Goal: Task Accomplishment & Management: Complete application form

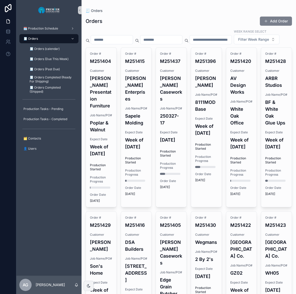
click at [270, 23] on button "Add Order" at bounding box center [276, 21] width 32 height 9
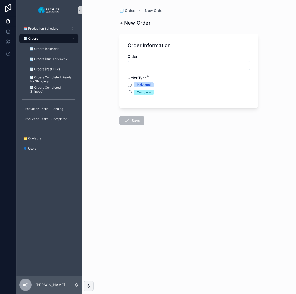
click at [145, 65] on input "scrollable content" at bounding box center [189, 65] width 122 height 7
type input "*******"
click at [132, 92] on button "Company" at bounding box center [130, 92] width 4 height 4
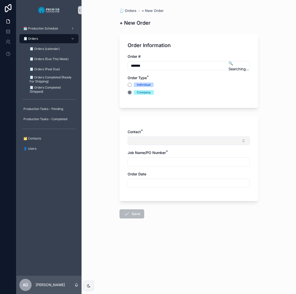
click at [142, 144] on button "Select Button" at bounding box center [189, 141] width 122 height 9
type input "***"
click at [143, 161] on span "Wegmans" at bounding box center [139, 161] width 17 height 5
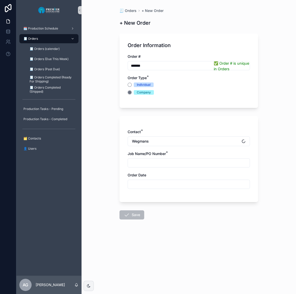
click at [143, 161] on input "scrollable content" at bounding box center [189, 163] width 122 height 7
type input "********"
click at [149, 186] on input "scrollable content" at bounding box center [189, 184] width 122 height 7
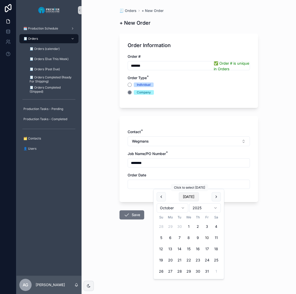
click at [191, 197] on button "[DATE]" at bounding box center [189, 196] width 20 height 9
type input "**********"
click at [126, 207] on form "**********" at bounding box center [189, 142] width 139 height 222
click at [128, 212] on button "Save" at bounding box center [132, 215] width 25 height 9
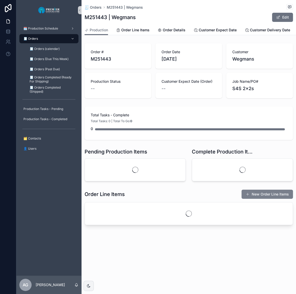
click at [264, 199] on div "Order # M251443 Order Date [DATE] Customer Wegmans Production Status -- Custome…" at bounding box center [189, 134] width 215 height 186
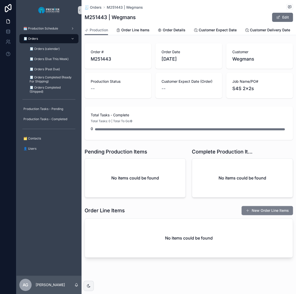
click at [242, 211] on button "New Order Line Items" at bounding box center [267, 210] width 51 height 9
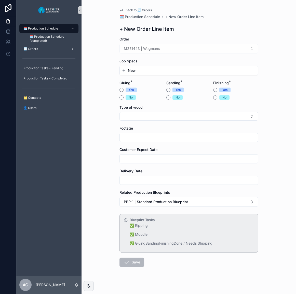
click at [137, 70] on button "New" at bounding box center [189, 70] width 134 height 5
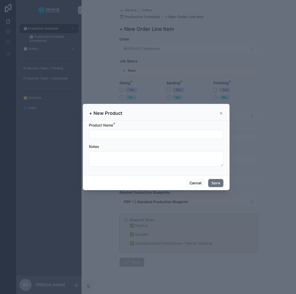
click at [135, 137] on input "scrollable content" at bounding box center [156, 134] width 134 height 7
drag, startPoint x: 136, startPoint y: 135, endPoint x: 100, endPoint y: 139, distance: 35.9
click at [100, 139] on form "Product Name * ********* Notes" at bounding box center [156, 147] width 135 height 49
type input "***"
click at [218, 182] on button "Save" at bounding box center [215, 183] width 15 height 8
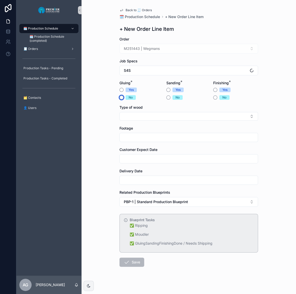
click at [120, 98] on button "No" at bounding box center [122, 98] width 4 height 4
click at [167, 89] on button "Yes" at bounding box center [168, 90] width 4 height 4
click at [213, 96] on button "No" at bounding box center [215, 98] width 4 height 4
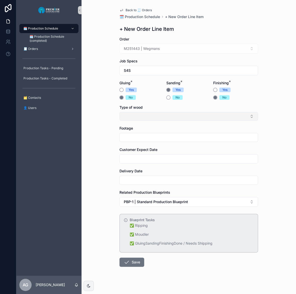
click at [186, 120] on button "Select Button" at bounding box center [189, 116] width 139 height 9
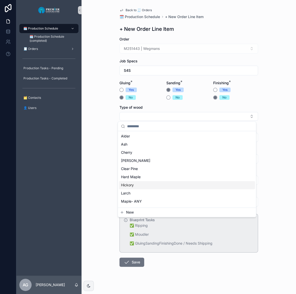
scroll to position [23, 0]
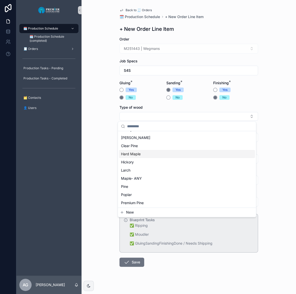
click at [160, 156] on div "Hard Maple" at bounding box center [187, 154] width 136 height 8
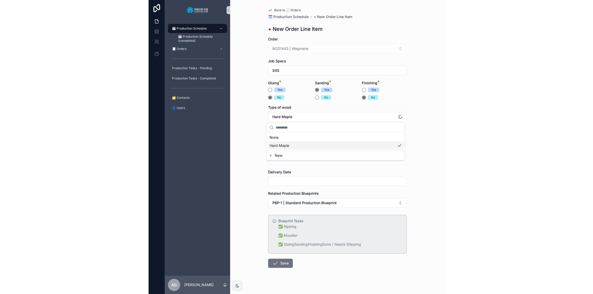
scroll to position [0, 0]
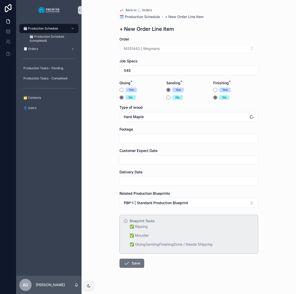
click at [143, 135] on input "scrollable content" at bounding box center [189, 138] width 138 height 7
type input "***"
click at [142, 163] on input "scrollable content" at bounding box center [189, 159] width 138 height 7
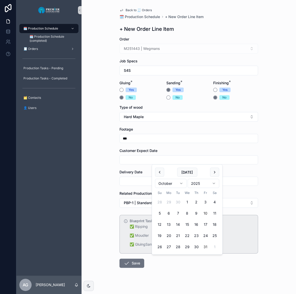
click at [203, 244] on button "31" at bounding box center [205, 247] width 9 height 9
type input "**********"
click at [124, 179] on input "scrollable content" at bounding box center [189, 181] width 138 height 7
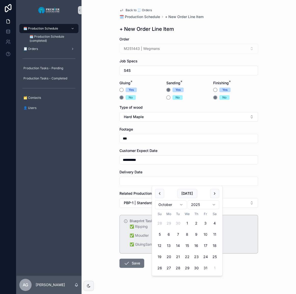
click at [205, 267] on button "31" at bounding box center [205, 268] width 9 height 9
type input "**********"
click at [102, 227] on div "**********" at bounding box center [189, 147] width 215 height 294
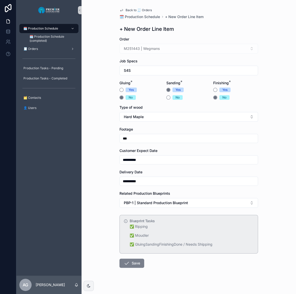
click at [126, 262] on icon "scrollable content" at bounding box center [127, 263] width 6 height 6
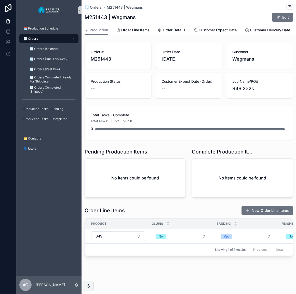
click at [242, 13] on div "M251443 | Wegmans Edit" at bounding box center [189, 17] width 208 height 10
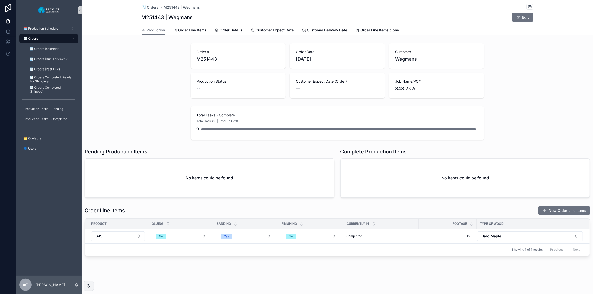
drag, startPoint x: 49, startPoint y: 38, endPoint x: 57, endPoint y: 41, distance: 8.7
click at [49, 38] on div "🧾 Orders" at bounding box center [48, 39] width 53 height 8
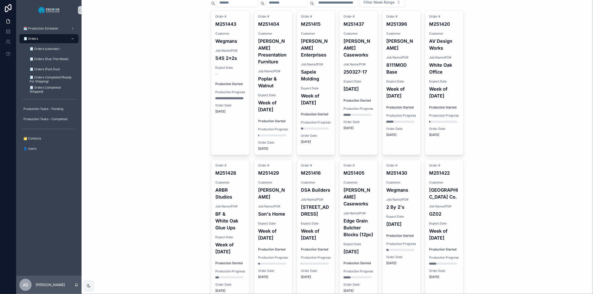
scroll to position [5, 0]
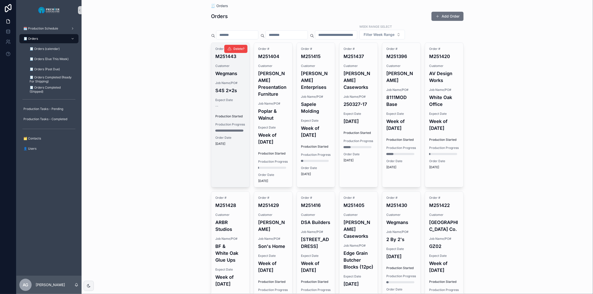
click at [244, 102] on div "Order # M251443 Customer Wegmans Job Name/PO# S4S 2x2s Expect Date -- Productio…" at bounding box center [230, 96] width 38 height 107
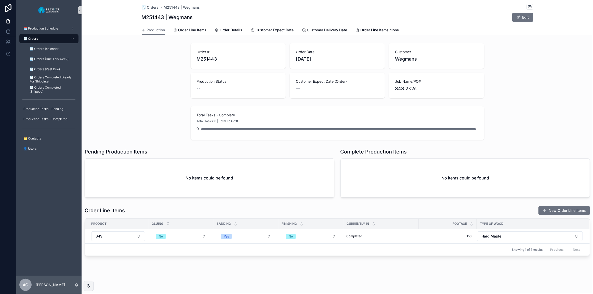
click at [296, 84] on div "Order # M251443 Order Date [DATE] Customer Wegmans Production Status -- Custome…" at bounding box center [337, 70] width 511 height 59
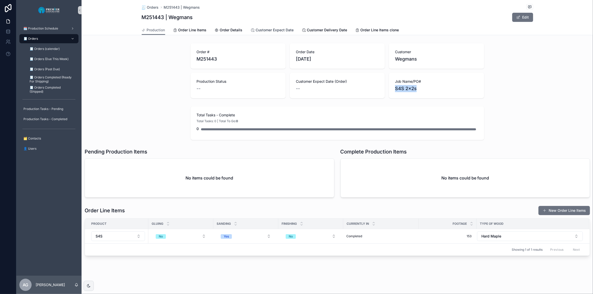
click at [272, 27] on link "Customer Expect Date" at bounding box center [272, 30] width 43 height 10
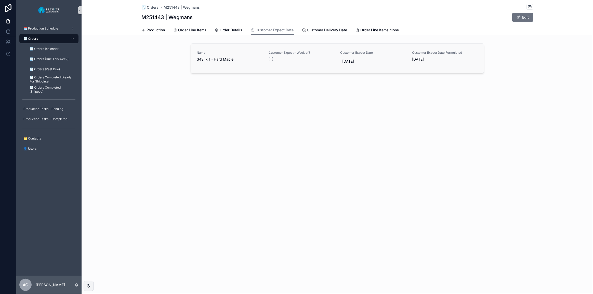
click at [274, 57] on div "scrollable content" at bounding box center [301, 59] width 65 height 4
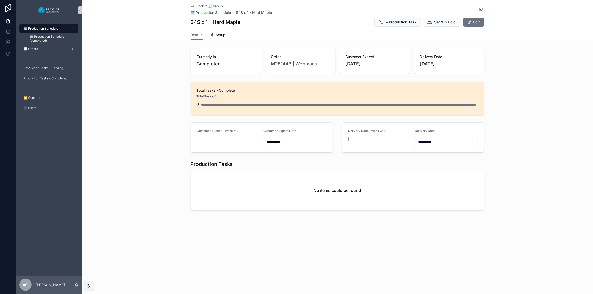
click at [204, 6] on span "Back to 🧾 Orders" at bounding box center [210, 6] width 26 height 4
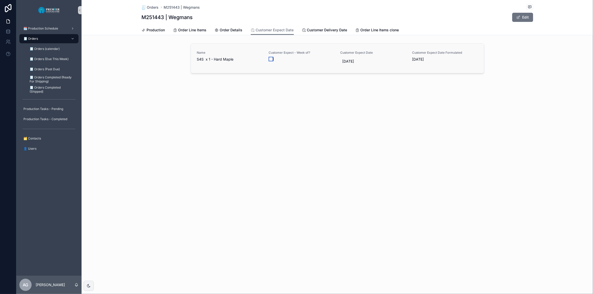
click at [271, 58] on button "scrollable content" at bounding box center [271, 59] width 4 height 4
click at [270, 60] on button "scrollable content" at bounding box center [271, 59] width 4 height 4
click at [198, 29] on span "Order Line Items" at bounding box center [192, 30] width 28 height 5
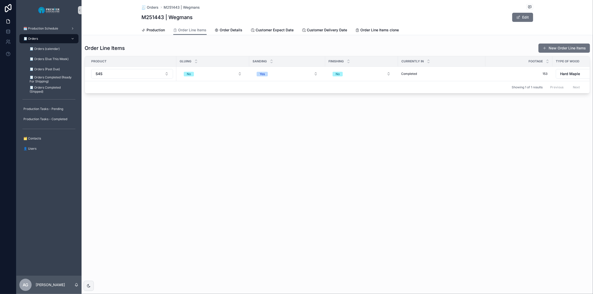
click at [296, 17] on div "M251443 | Wegmans Edit" at bounding box center [337, 17] width 391 height 10
click at [164, 32] on span "Production" at bounding box center [156, 30] width 18 height 5
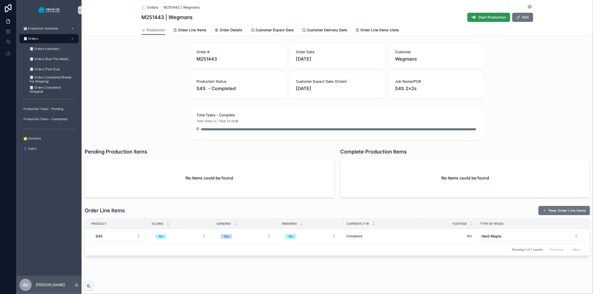
click at [296, 18] on button "Start Production" at bounding box center [488, 17] width 43 height 9
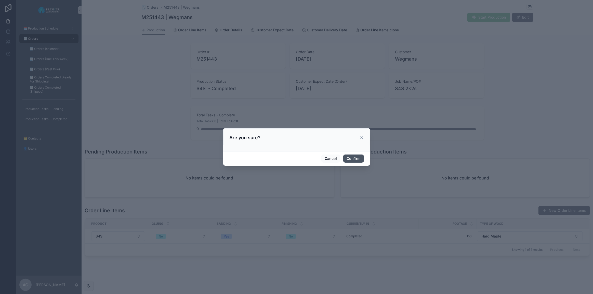
click at [296, 156] on button "Confirm" at bounding box center [353, 159] width 20 height 8
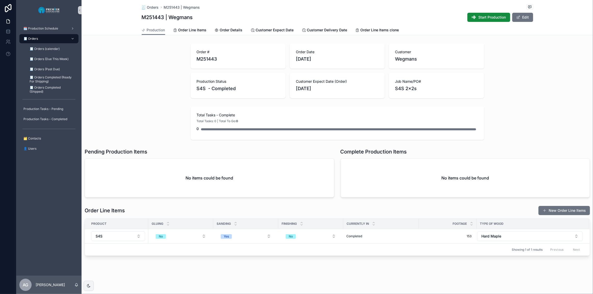
click at [146, 92] on div "Order # M251443 Order Date [DATE] Customer Wegmans Production Status S4S - Comp…" at bounding box center [337, 70] width 511 height 59
click at [46, 37] on div "🧾 Orders" at bounding box center [48, 39] width 53 height 8
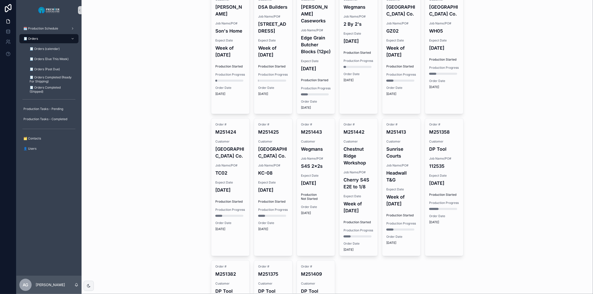
scroll to position [213, 0]
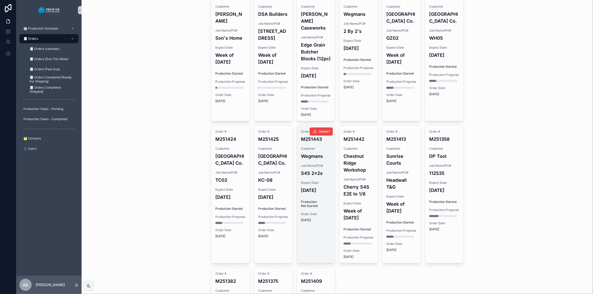
click at [296, 170] on h4 "S4S 2x2s" at bounding box center [316, 173] width 30 height 7
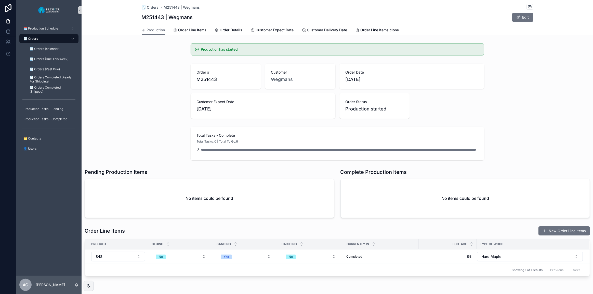
click at [58, 41] on div "🧾 Orders" at bounding box center [48, 39] width 53 height 8
